Goal: Task Accomplishment & Management: Manage account settings

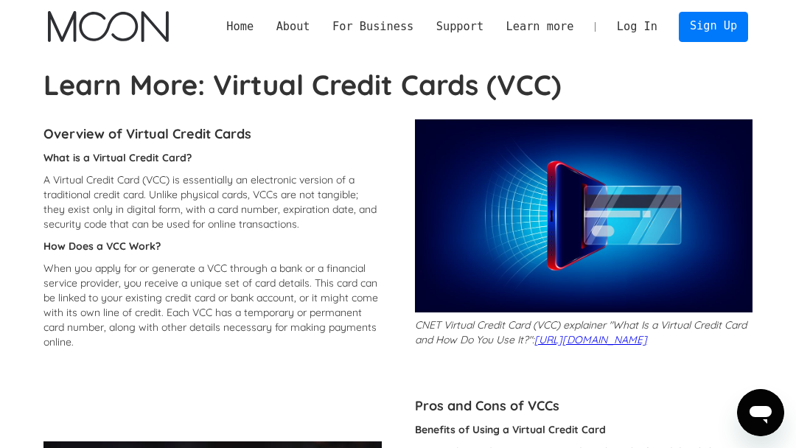
click at [624, 25] on link "Log In" at bounding box center [637, 26] width 63 height 29
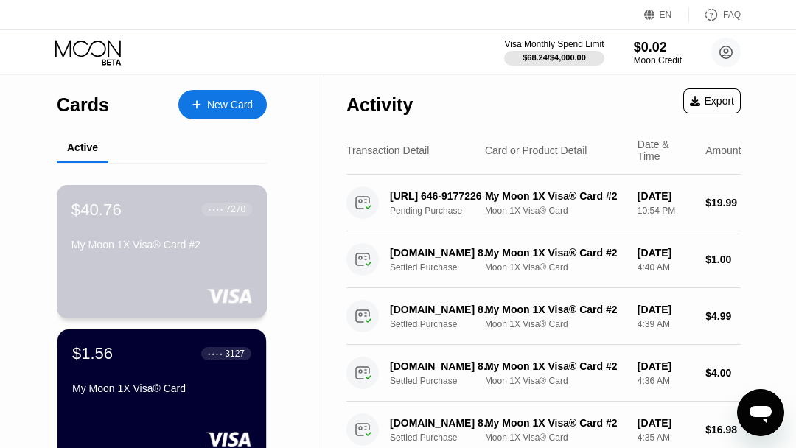
click at [188, 257] on div "My Moon 1X Visa® Card #2" at bounding box center [162, 248] width 181 height 18
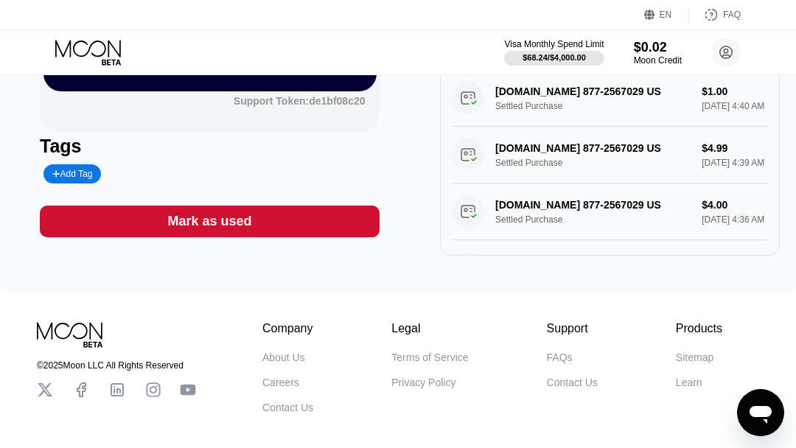
scroll to position [323, 0]
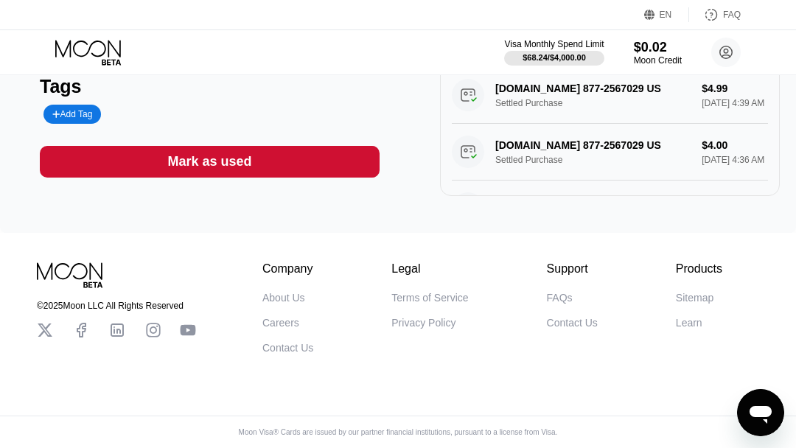
drag, startPoint x: 212, startPoint y: 112, endPoint x: 207, endPoint y: 103, distance: 9.9
click at [212, 110] on div "Add Tag" at bounding box center [206, 114] width 333 height 19
drag, startPoint x: 207, startPoint y: 102, endPoint x: 158, endPoint y: 95, distance: 49.1
click at [204, 105] on div "Add Tag" at bounding box center [206, 114] width 333 height 19
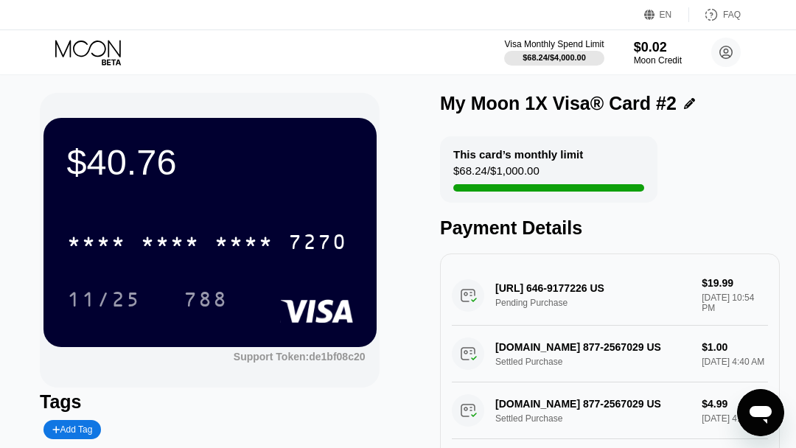
scroll to position [0, 0]
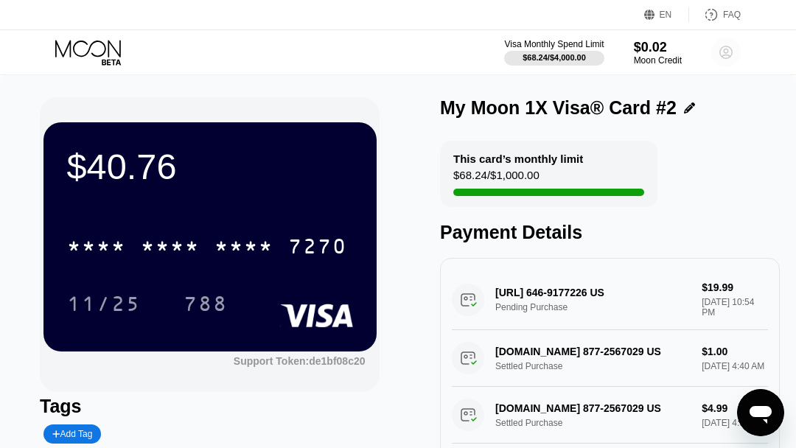
click at [725, 52] on icon at bounding box center [725, 52] width 29 height 29
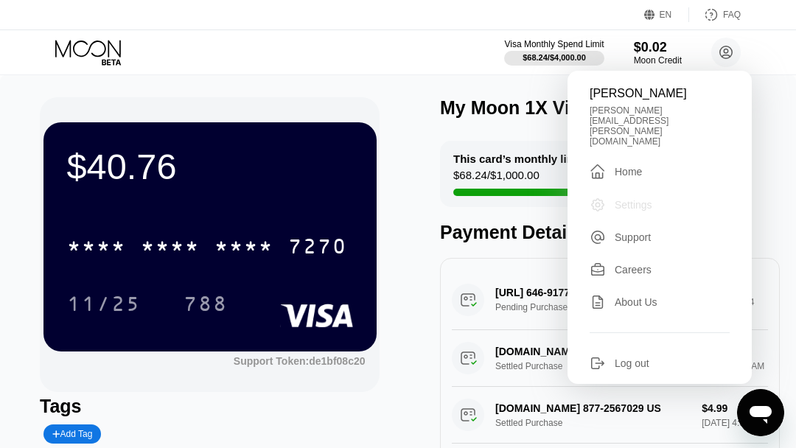
click at [645, 199] on div "Settings" at bounding box center [634, 205] width 38 height 12
click at [644, 199] on div "Settings" at bounding box center [634, 205] width 38 height 12
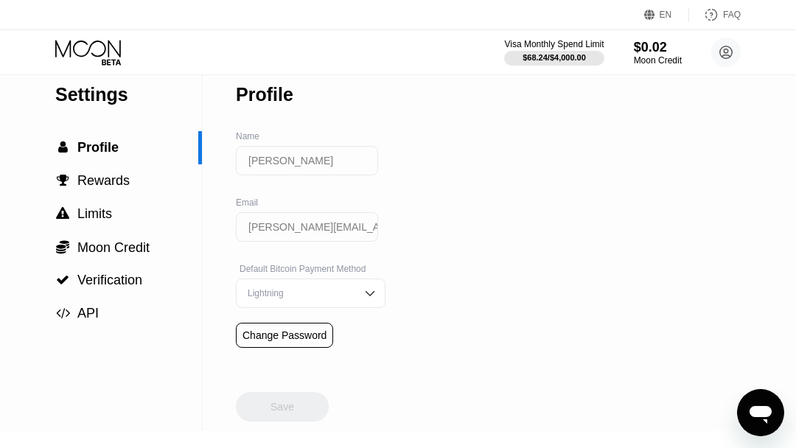
scroll to position [31, 0]
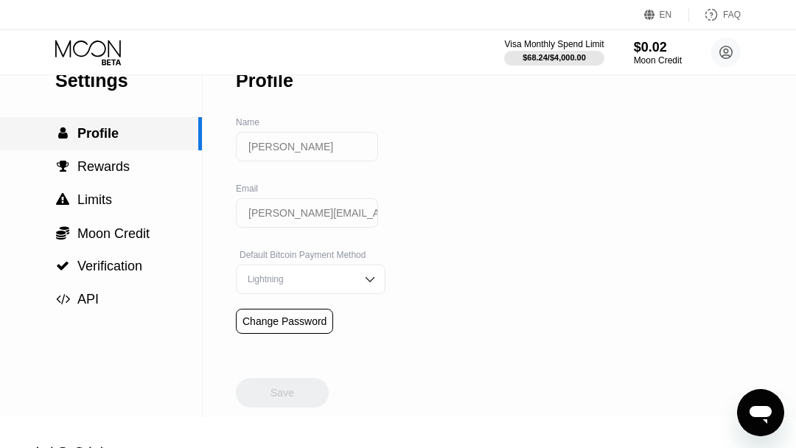
click at [83, 126] on div " Profile" at bounding box center [101, 133] width 202 height 33
click at [90, 128] on span "Profile" at bounding box center [97, 133] width 41 height 15
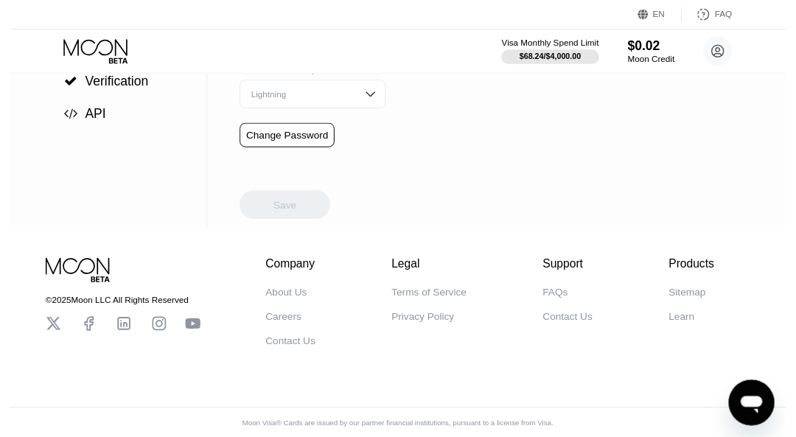
scroll to position [0, 0]
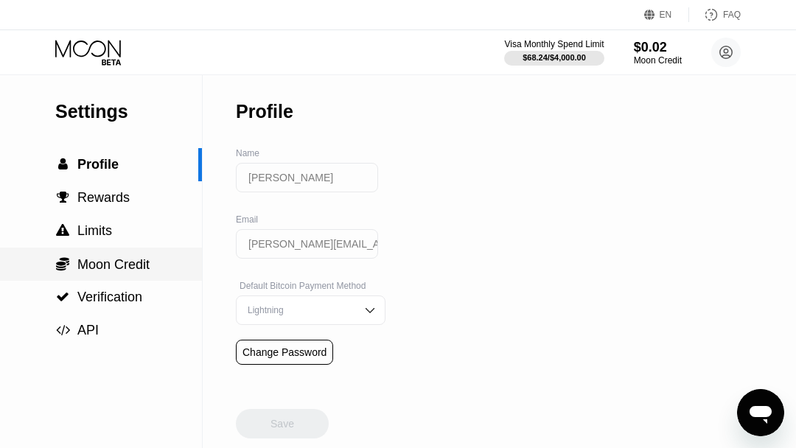
click at [117, 260] on span "Moon Credit" at bounding box center [113, 264] width 72 height 15
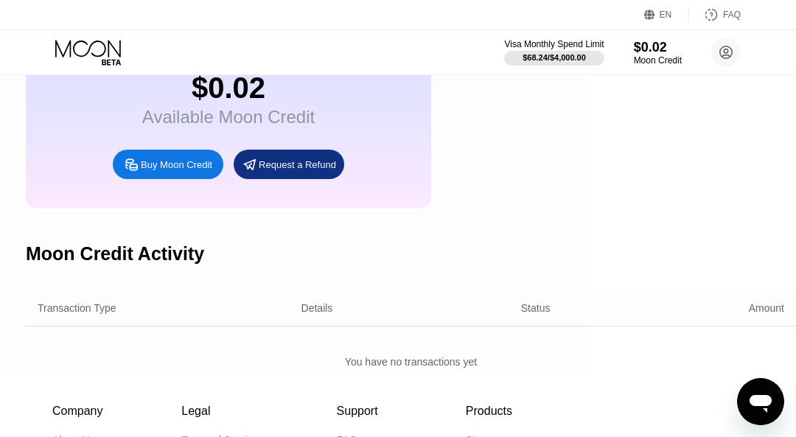
scroll to position [106, 209]
click at [759, 309] on div "Amount" at bounding box center [767, 308] width 35 height 12
click at [760, 311] on div "Amount" at bounding box center [767, 308] width 35 height 12
click at [760, 312] on div "Amount" at bounding box center [767, 308] width 35 height 12
click at [669, 310] on div "Amount" at bounding box center [673, 308] width 223 height 12
